Goal: Task Accomplishment & Management: Use online tool/utility

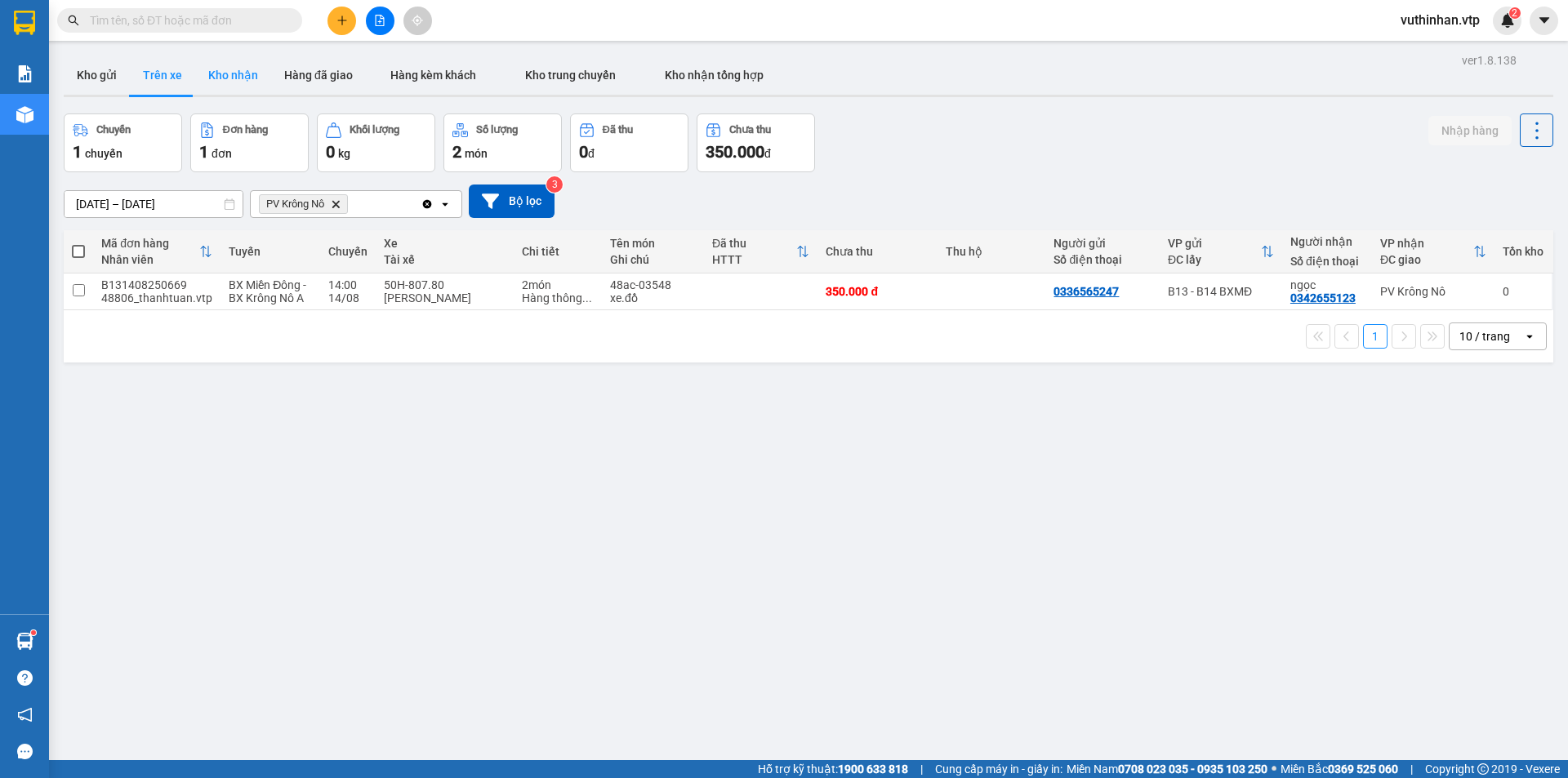
click at [249, 75] on button "Kho nhận" at bounding box center [233, 75] width 76 height 40
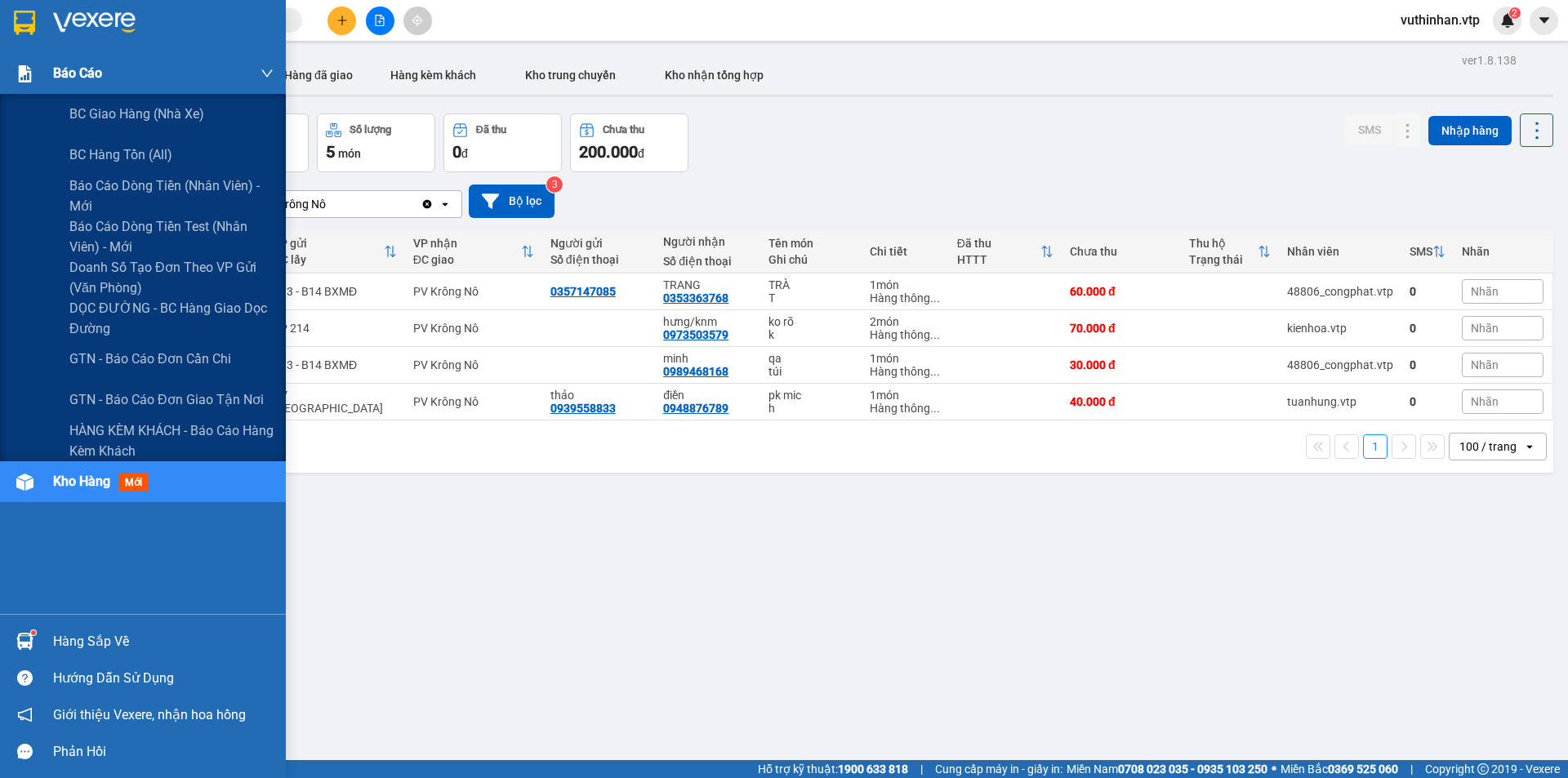
click at [71, 77] on span "Báo cáo" at bounding box center [77, 73] width 49 height 20
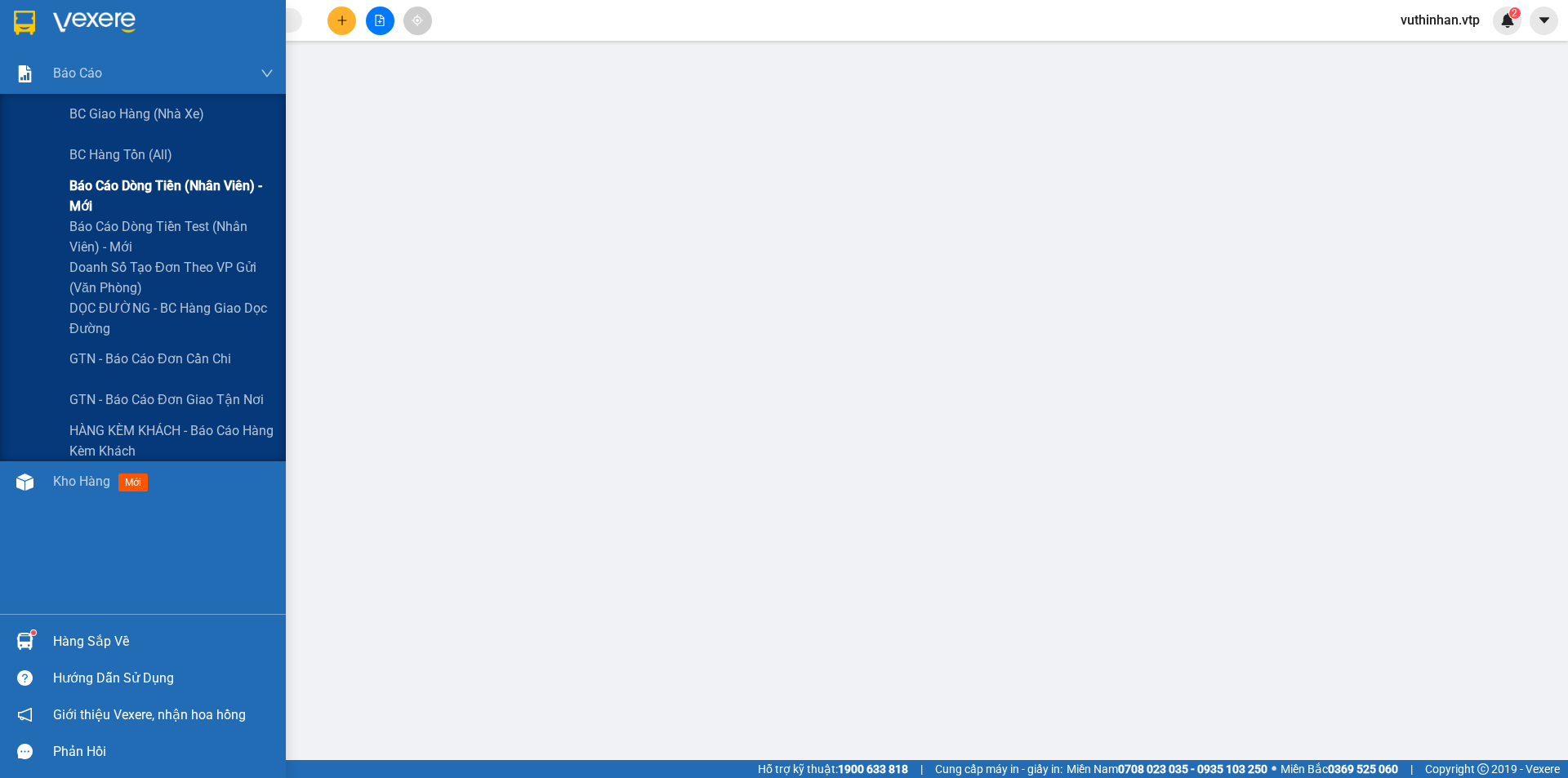
click at [91, 193] on span "Báo cáo dòng tiền (nhân viên) - mới" at bounding box center [172, 196] width 204 height 41
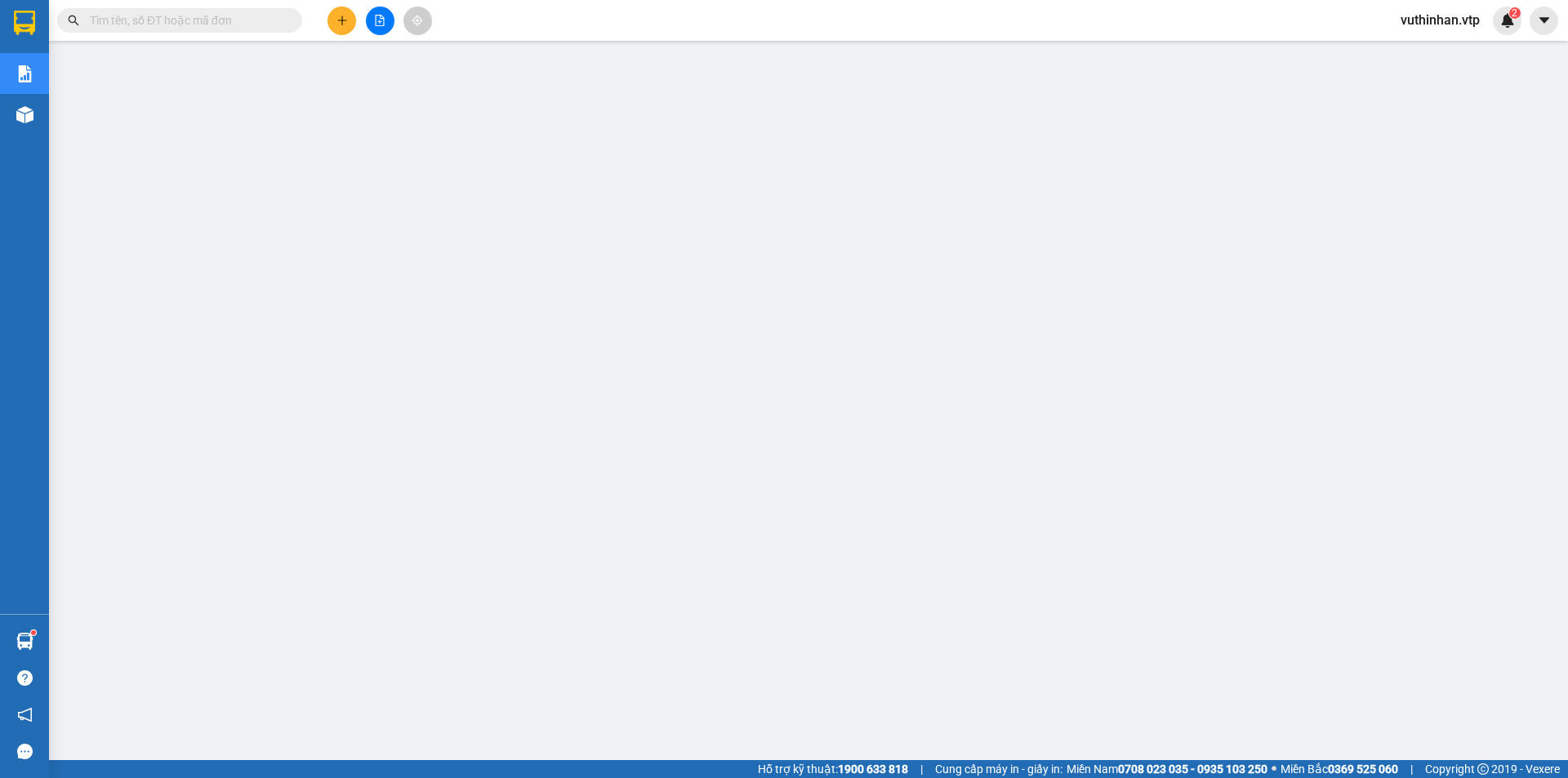
click at [1454, 25] on span "vuthinhan.vtp" at bounding box center [1439, 20] width 105 height 20
click at [1428, 45] on span "Đăng xuất" at bounding box center [1446, 50] width 72 height 18
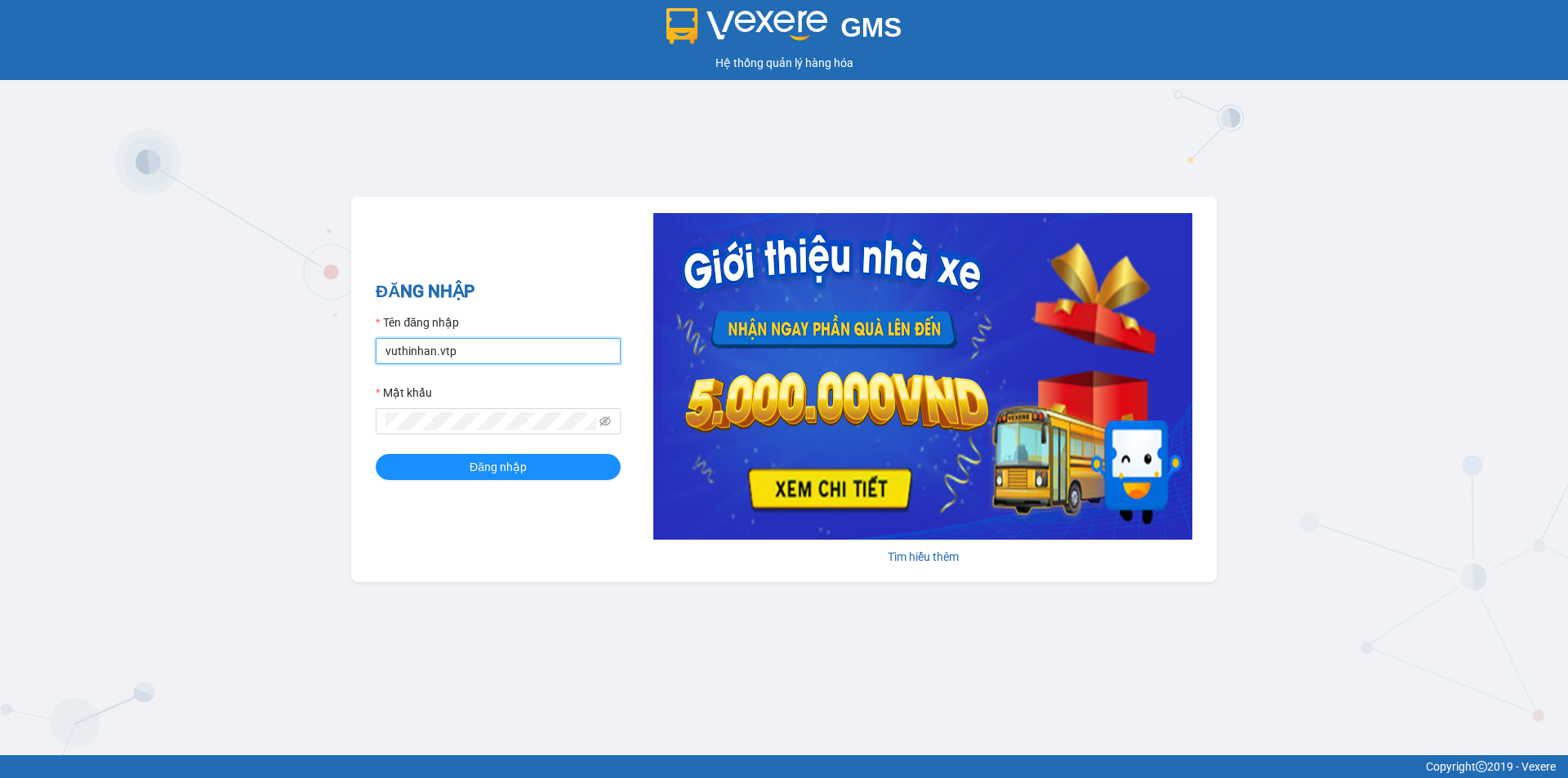
click at [458, 345] on input "vuthinhan.vtp" at bounding box center [498, 351] width 245 height 26
type input "dothilehang.vtp"
click at [459, 468] on button "Đăng nhập" at bounding box center [498, 467] width 245 height 26
click at [457, 463] on button "Đăng nhập" at bounding box center [498, 467] width 245 height 26
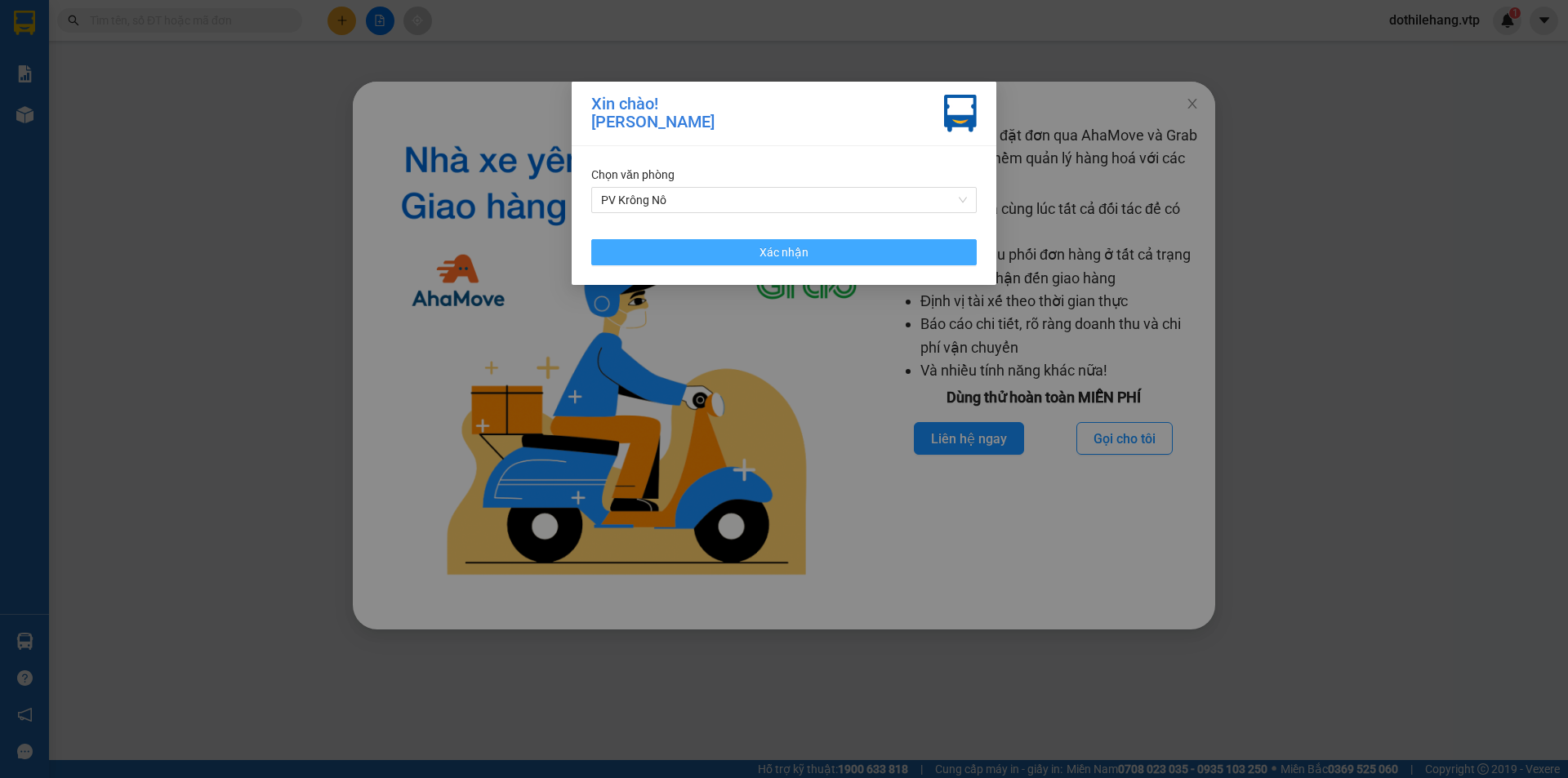
click at [614, 248] on button "Xác nhận" at bounding box center [784, 251] width 385 height 26
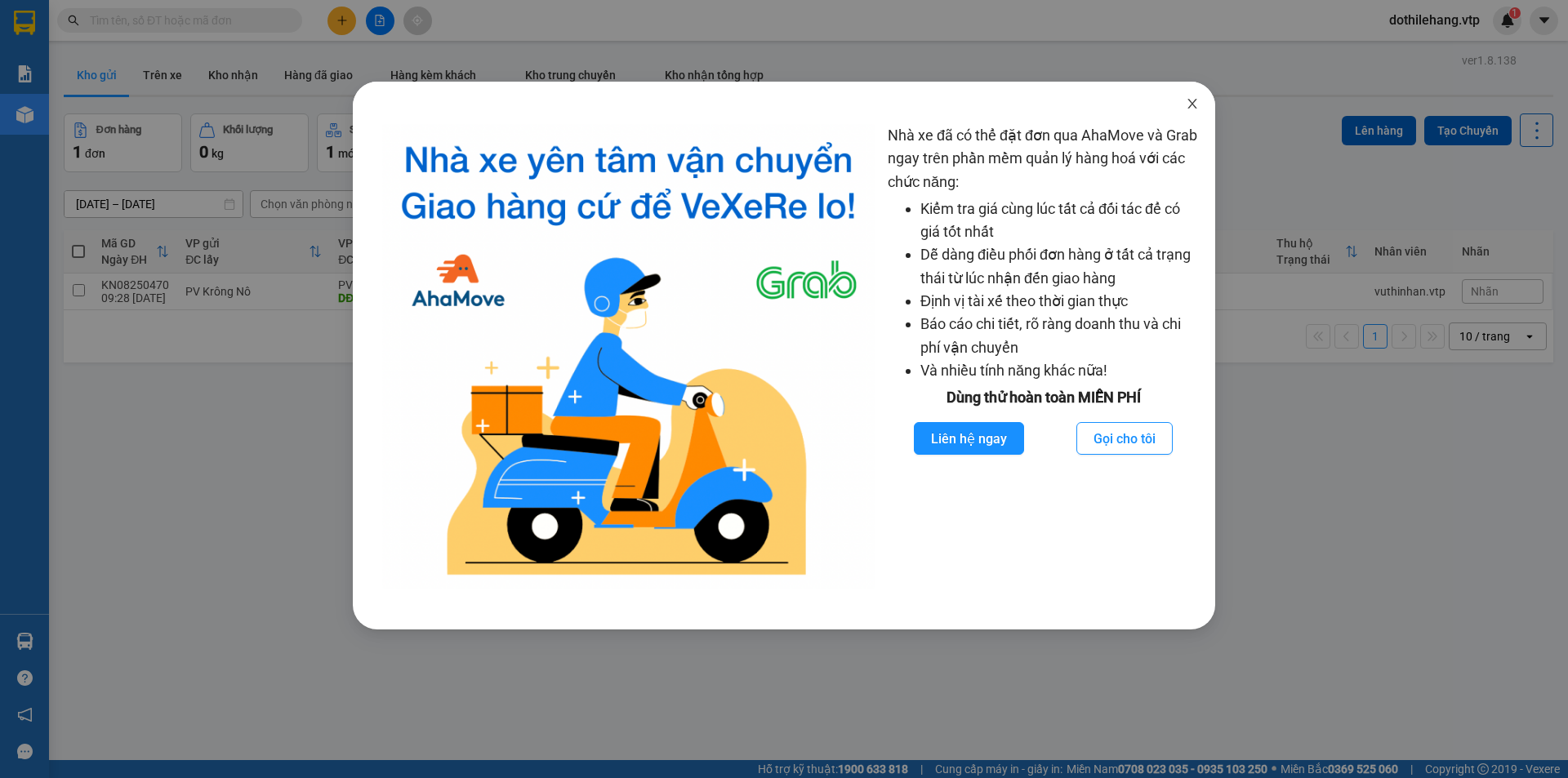
click at [1191, 106] on icon "close" at bounding box center [1191, 103] width 9 height 10
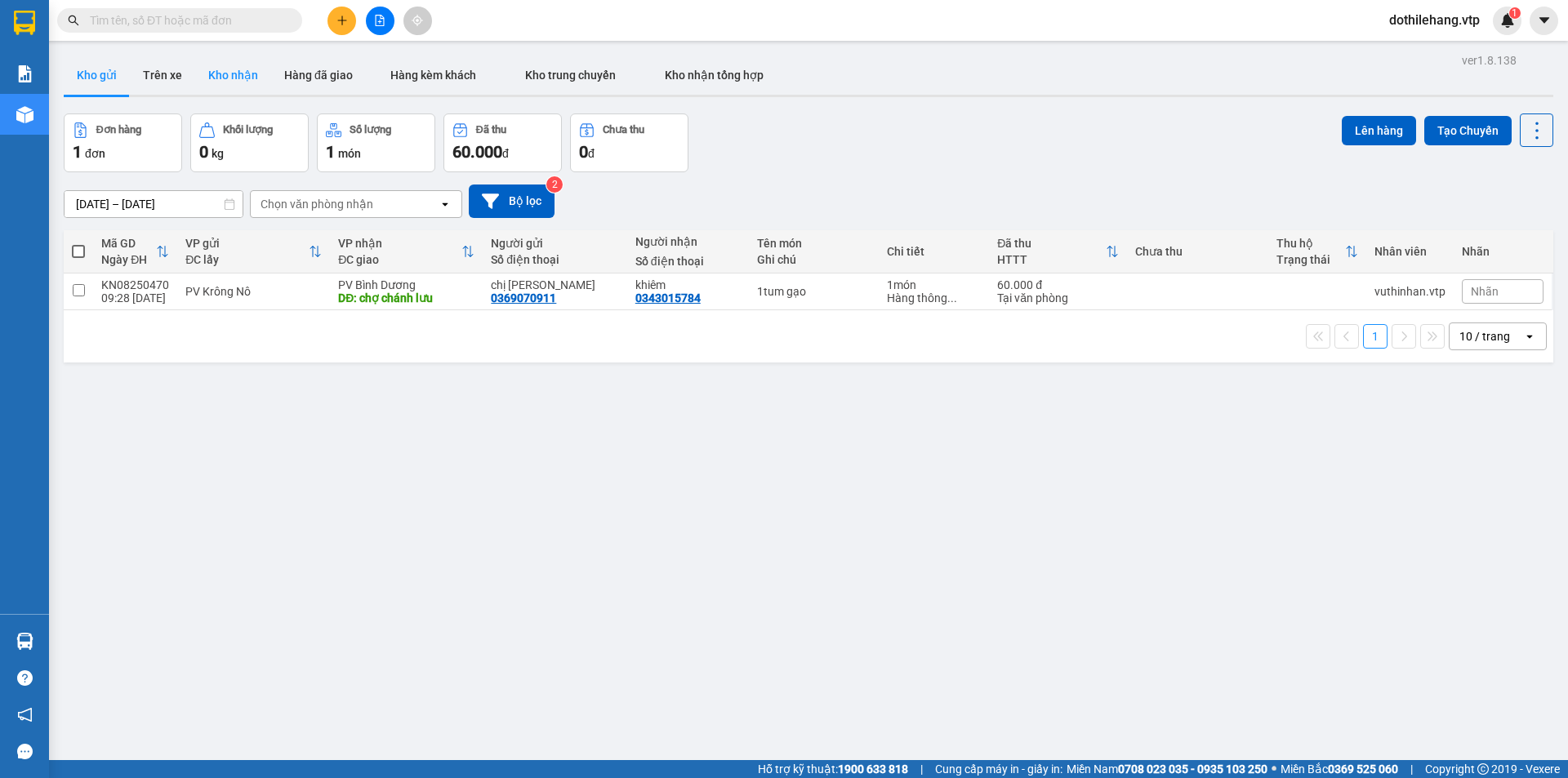
click at [252, 91] on button "Kho nhận" at bounding box center [233, 75] width 76 height 40
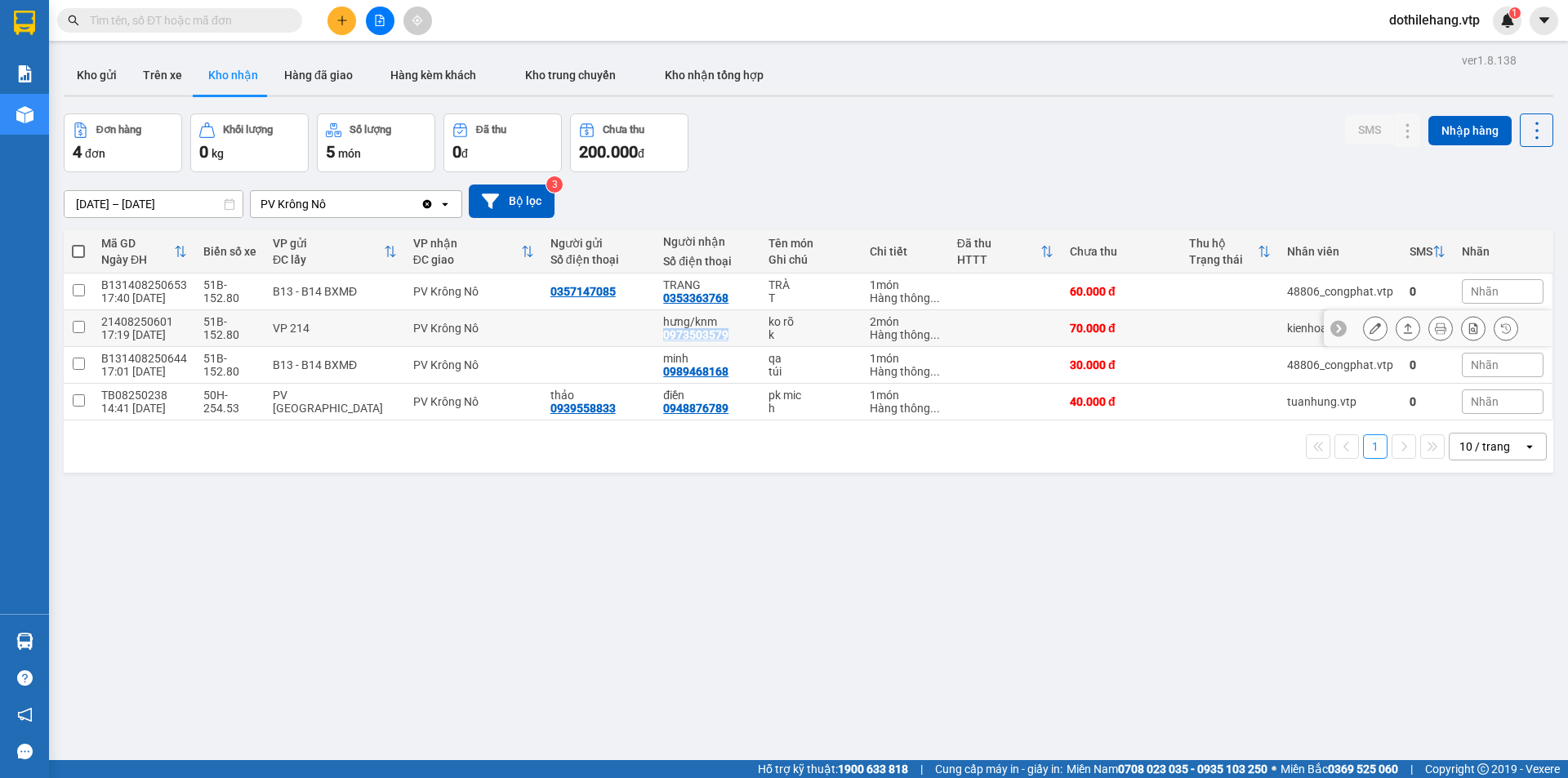
drag, startPoint x: 716, startPoint y: 336, endPoint x: 664, endPoint y: 333, distance: 52.1
click at [655, 334] on td "hưng/knm 0973503579" at bounding box center [707, 329] width 105 height 37
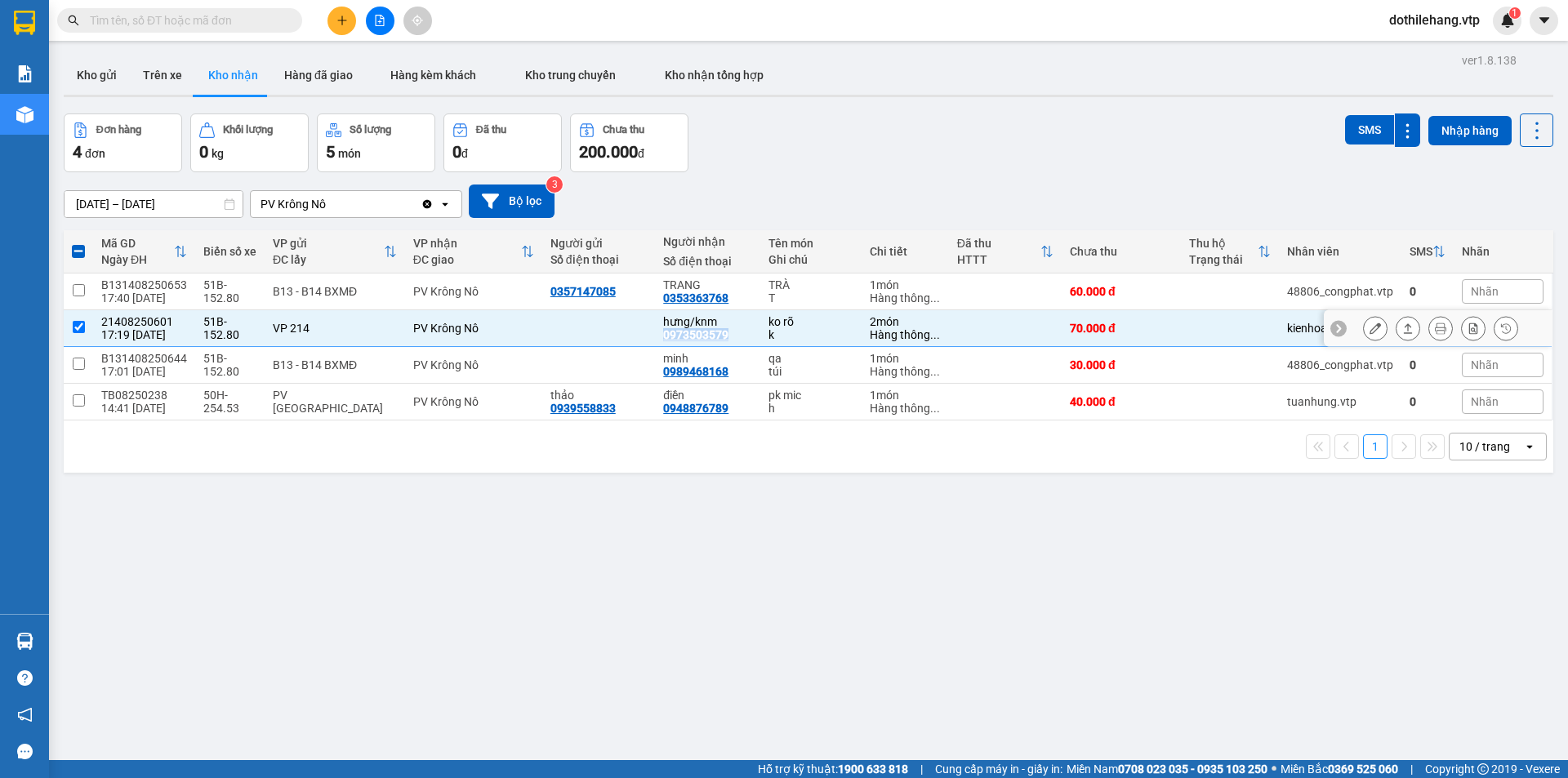
copy div "0973503579"
click at [675, 331] on div "0973503579" at bounding box center [696, 335] width 66 height 13
drag, startPoint x: 675, startPoint y: 331, endPoint x: 618, endPoint y: 518, distance: 195.5
click at [619, 521] on div "ver 1.8.138 Kho gửi Trên xe Kho nhận Hàng đã giao Hàng kèm khách Kho trung chuy…" at bounding box center [808, 437] width 1502 height 778
drag, startPoint x: 716, startPoint y: 332, endPoint x: 655, endPoint y: 336, distance: 61.1
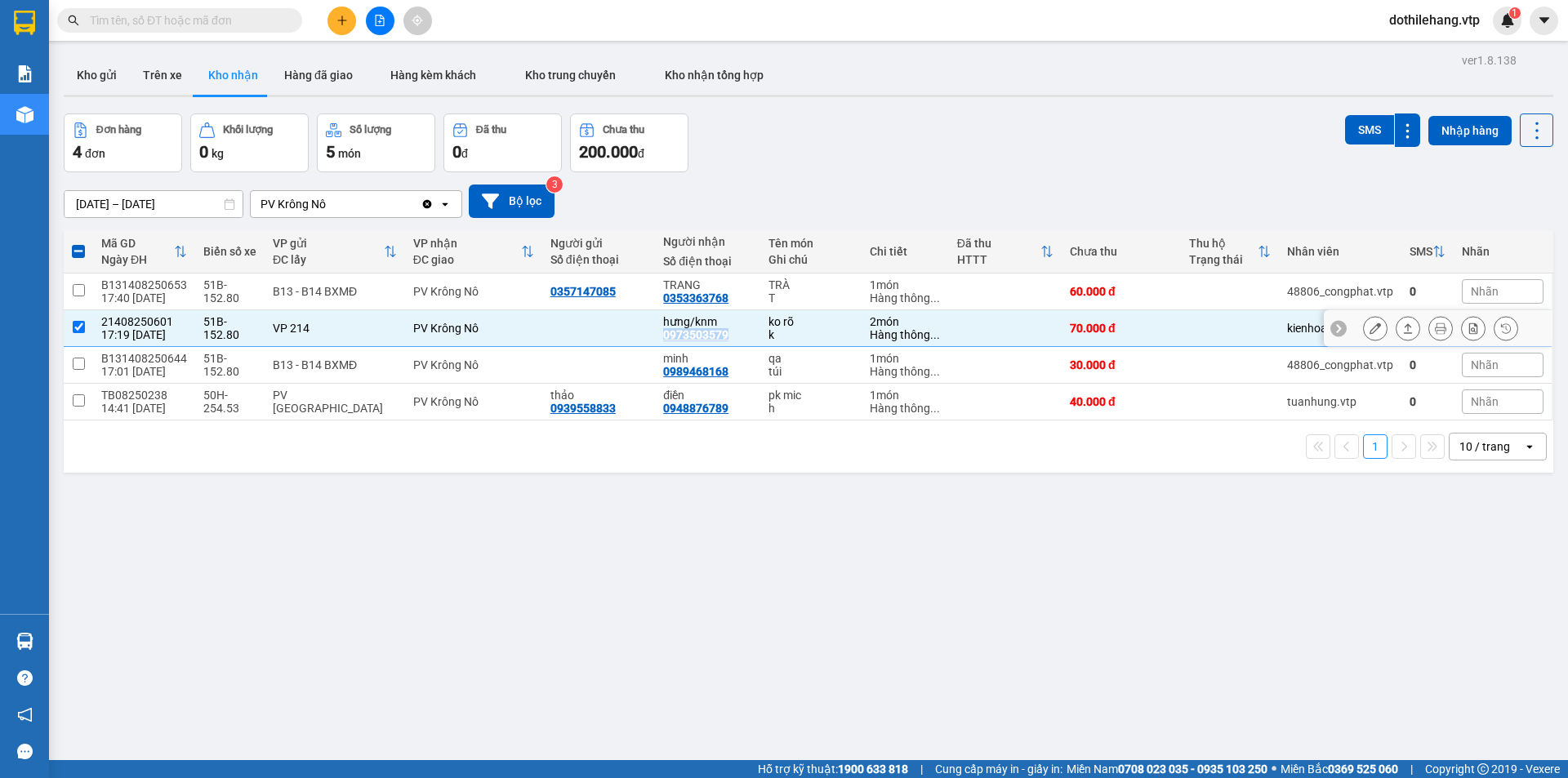
click at [663, 336] on div "0973503579" at bounding box center [696, 335] width 66 height 13
copy div "0973503579"
click at [76, 326] on input "checkbox" at bounding box center [78, 326] width 13 height 13
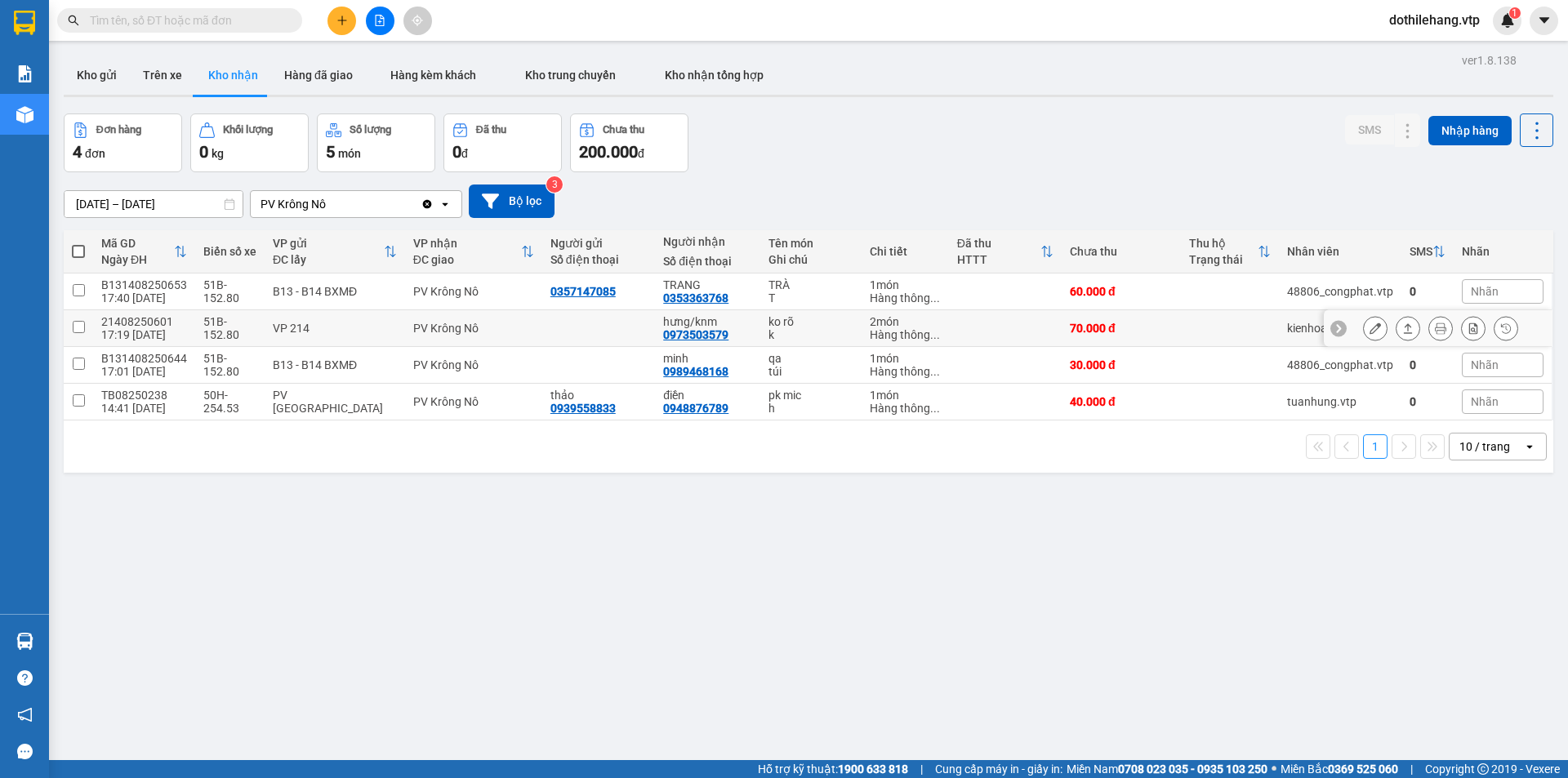
click at [721, 338] on div "hưng/knm 0973503579" at bounding box center [707, 328] width 89 height 26
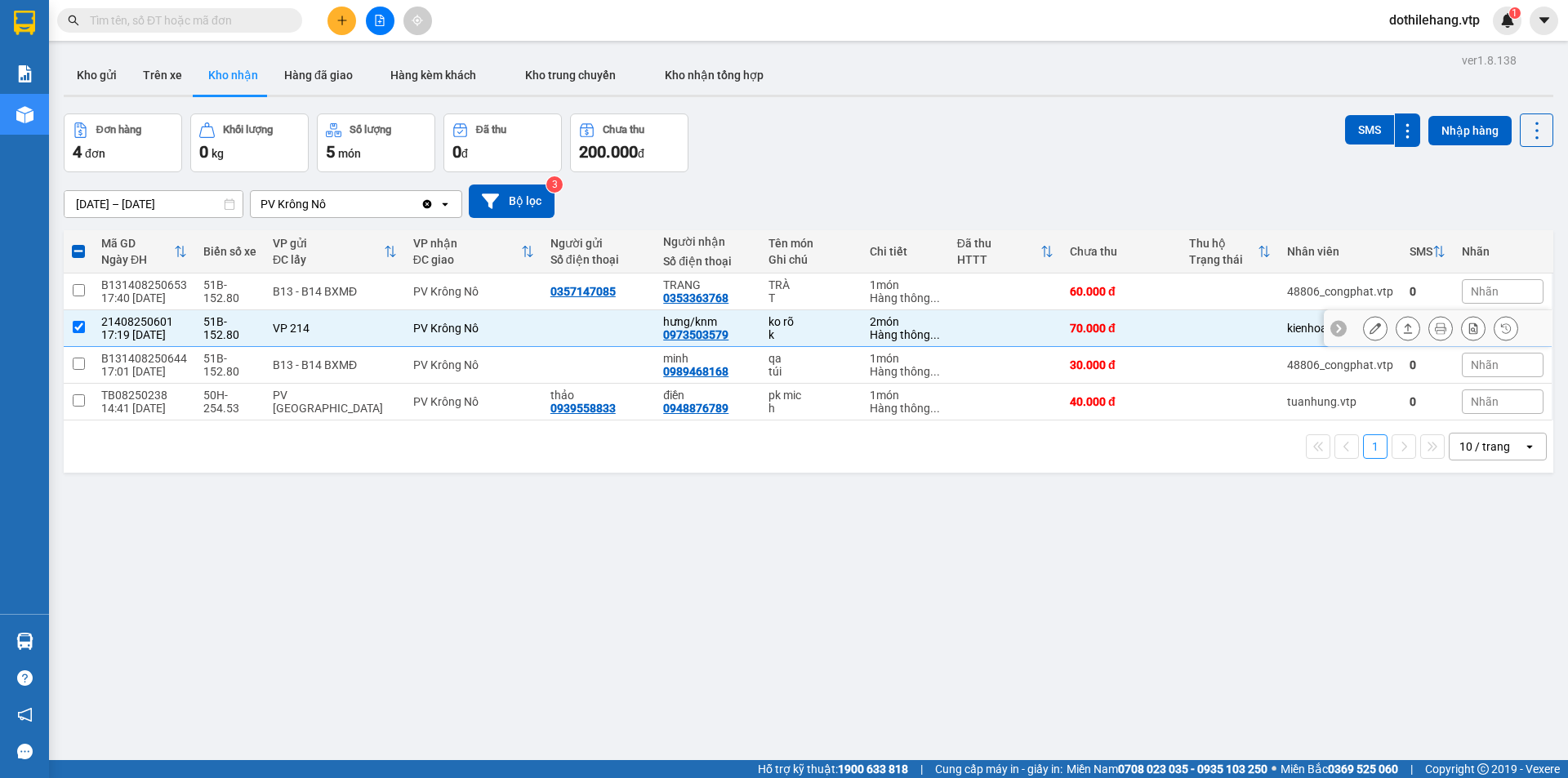
click at [74, 330] on input "checkbox" at bounding box center [78, 326] width 13 height 13
checkbox input "false"
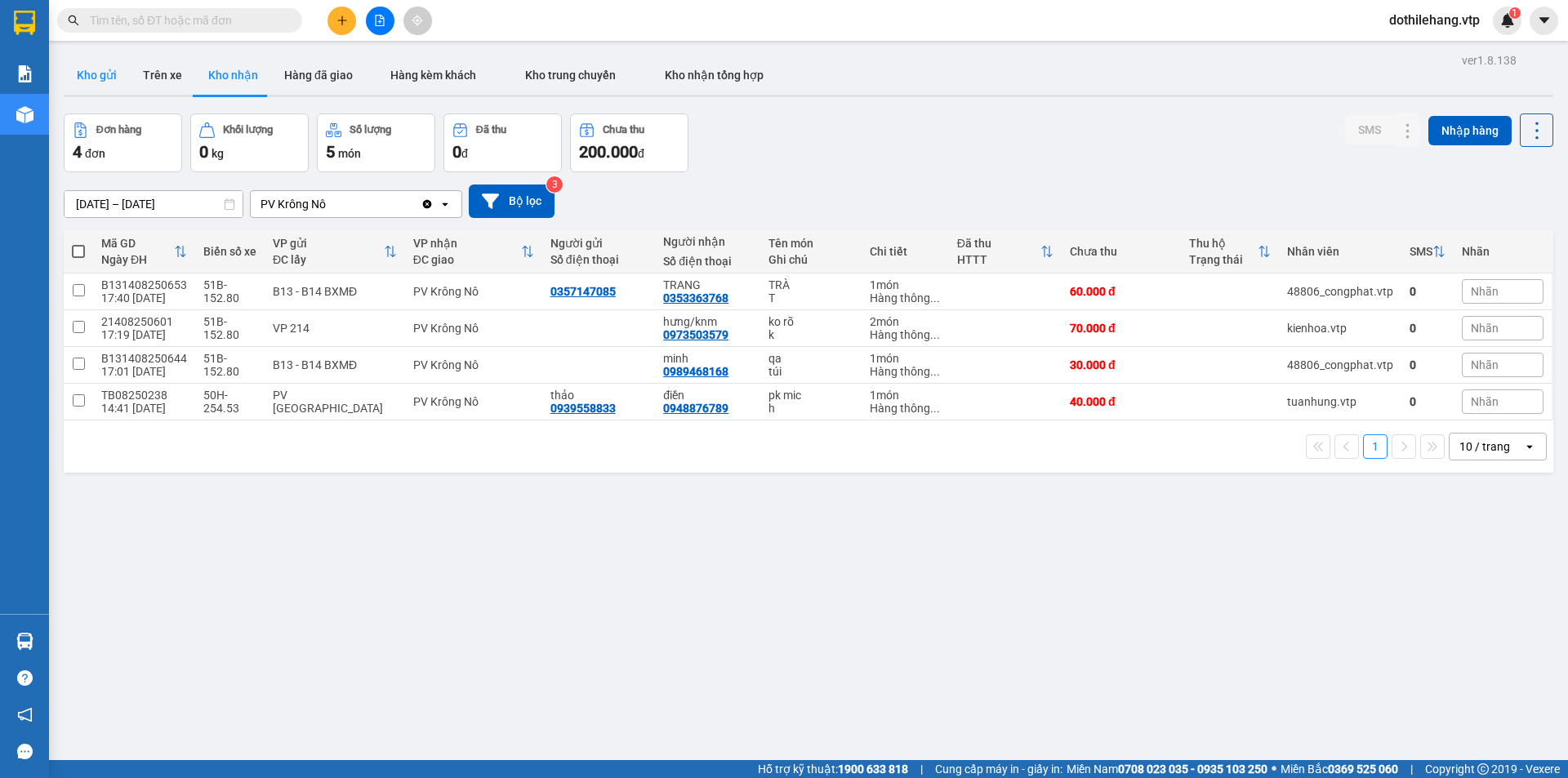
click at [114, 72] on button "Kho gửi" at bounding box center [97, 75] width 66 height 40
